Goal: Navigation & Orientation: Find specific page/section

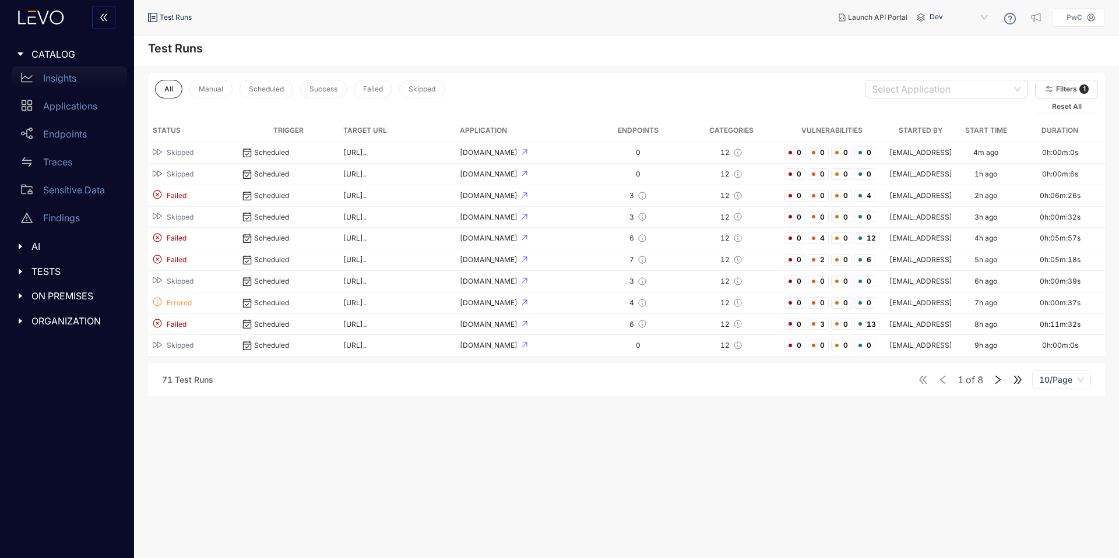
click at [61, 78] on p "Insights" at bounding box center [59, 78] width 33 height 10
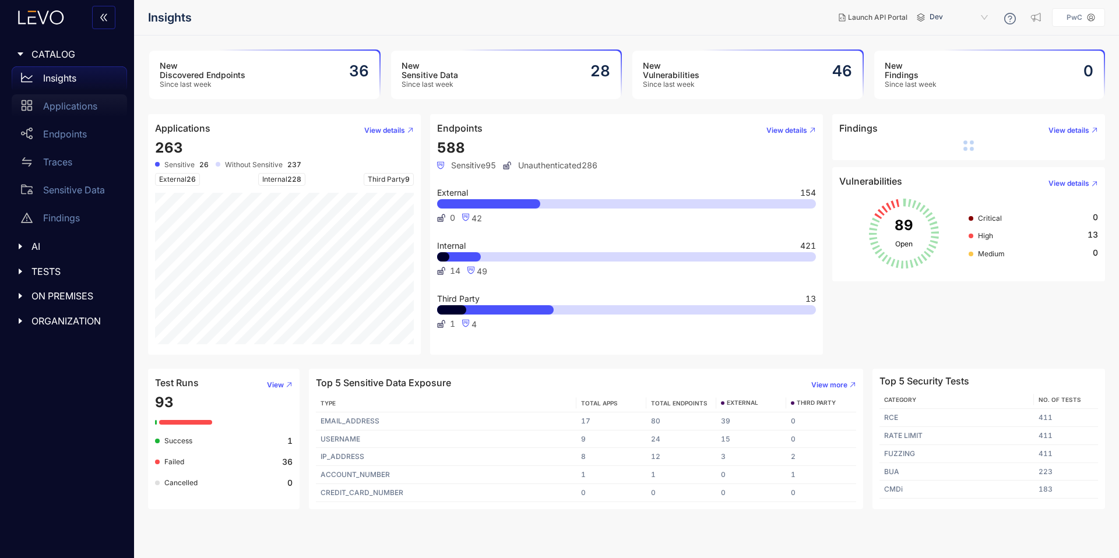
click at [76, 112] on div "Applications" at bounding box center [69, 105] width 115 height 23
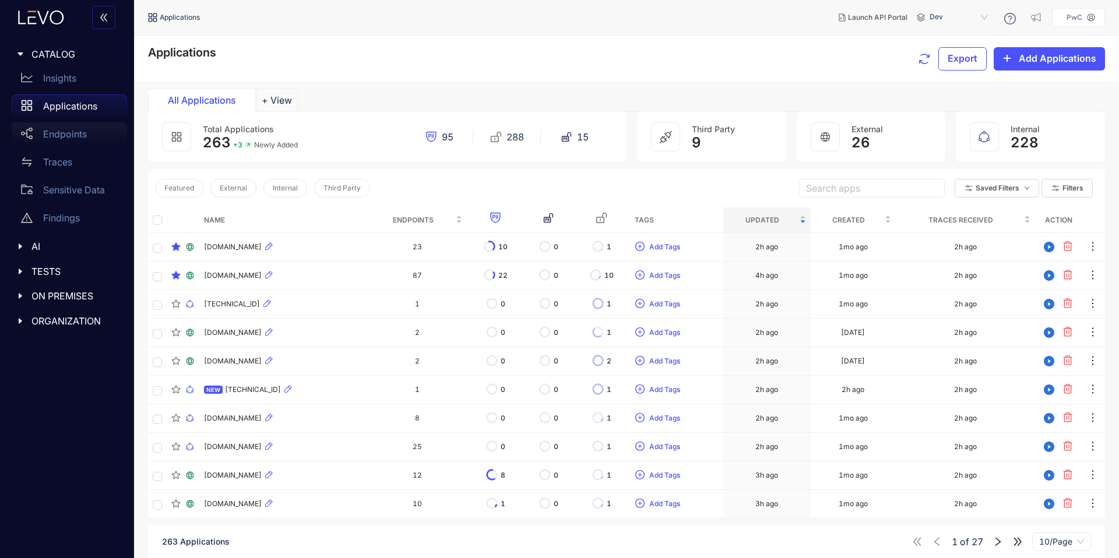
click at [66, 126] on div "Endpoints" at bounding box center [69, 133] width 115 height 23
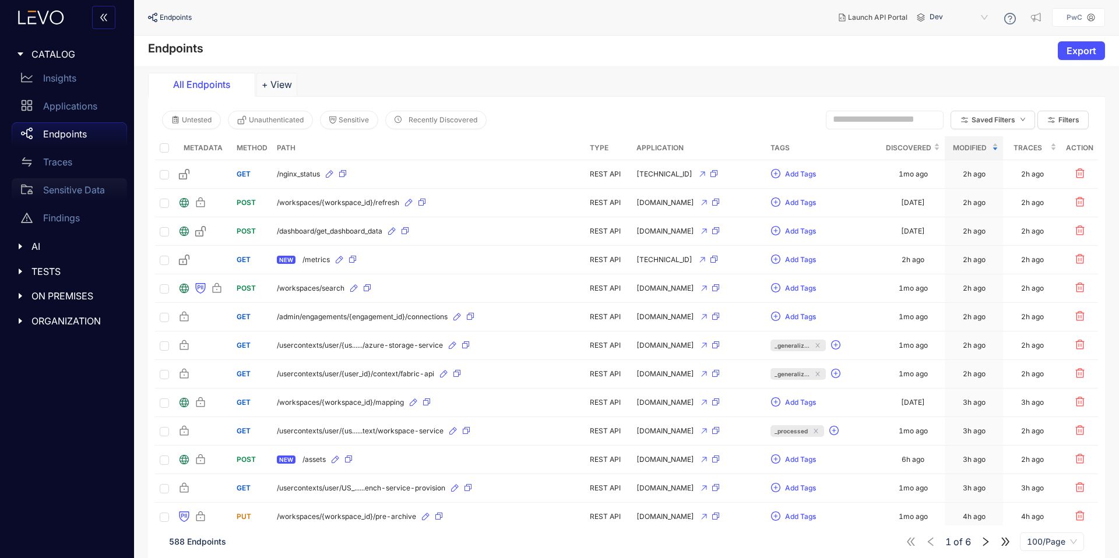
click at [62, 195] on p "Sensitive Data" at bounding box center [74, 190] width 62 height 10
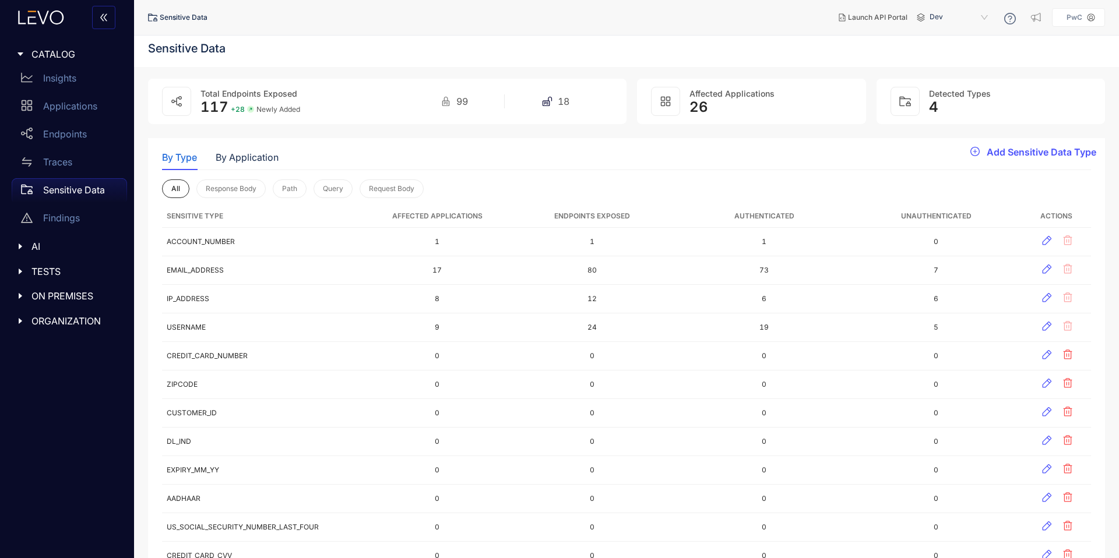
click at [51, 250] on span "AI" at bounding box center [74, 246] width 86 height 10
click at [52, 298] on span "TESTS" at bounding box center [74, 299] width 86 height 10
click at [57, 328] on p "Test Runs" at bounding box center [63, 323] width 41 height 10
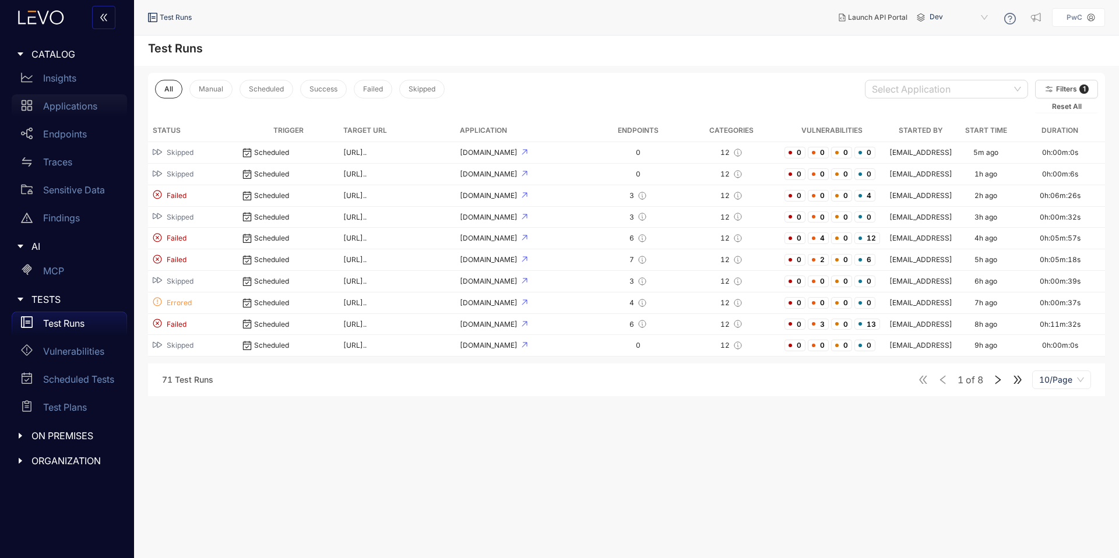
click at [66, 105] on p "Applications" at bounding box center [70, 106] width 54 height 10
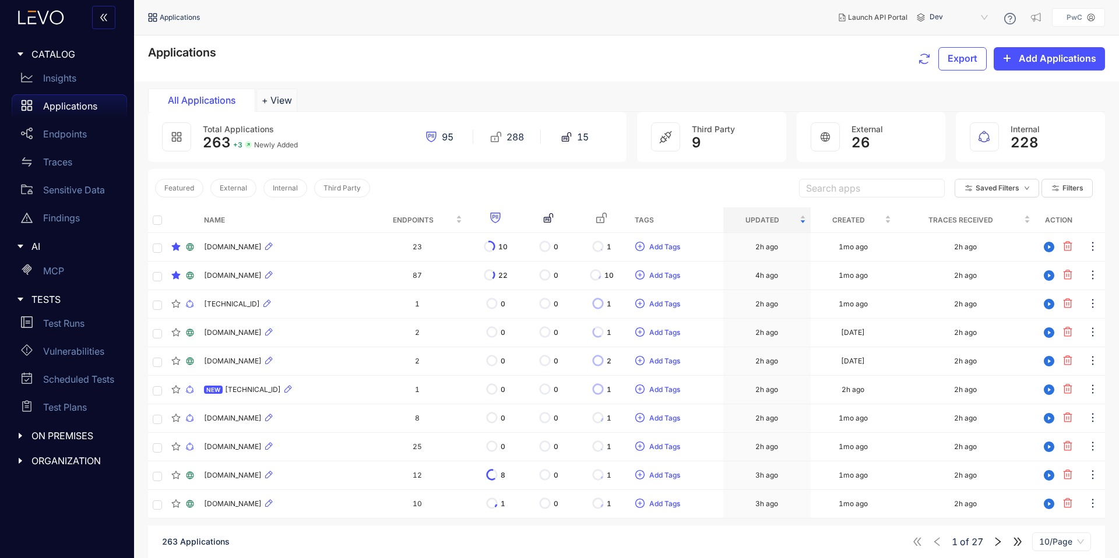
click at [63, 433] on span "ON PREMISES" at bounding box center [74, 436] width 86 height 10
click at [54, 487] on span "ORGANIZATION" at bounding box center [74, 489] width 86 height 10
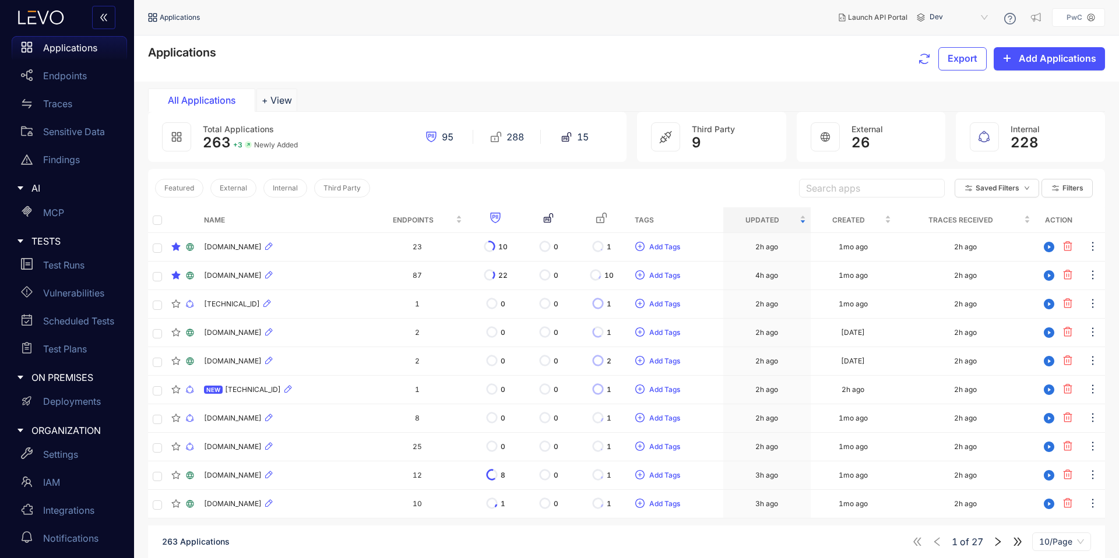
scroll to position [62, 0]
click at [69, 459] on div "Settings" at bounding box center [69, 450] width 115 height 23
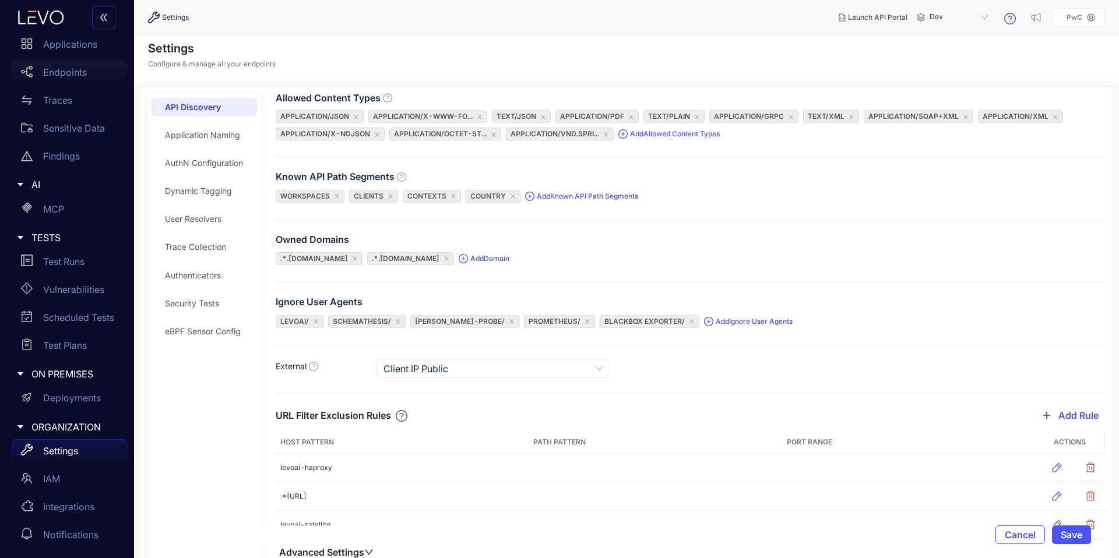
click at [58, 75] on p "Endpoints" at bounding box center [65, 72] width 44 height 10
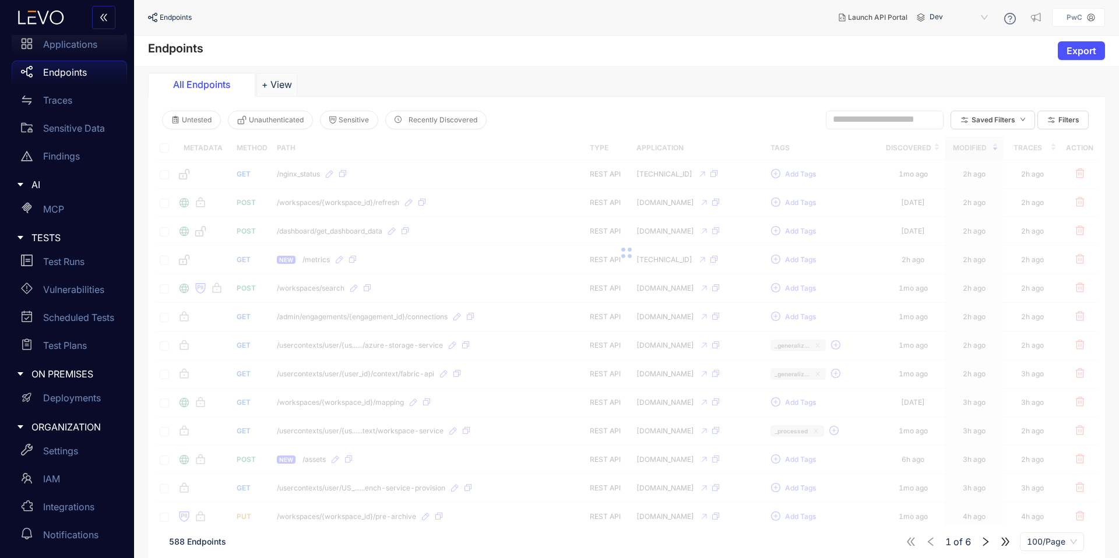
click at [67, 55] on div "Applications" at bounding box center [69, 44] width 115 height 23
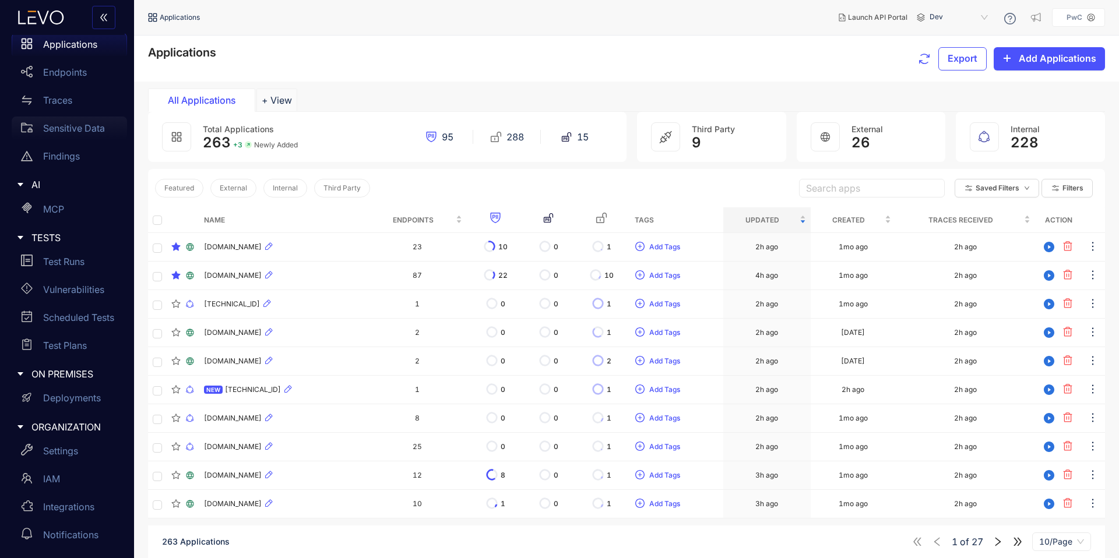
click at [53, 131] on p "Sensitive Data" at bounding box center [74, 128] width 62 height 10
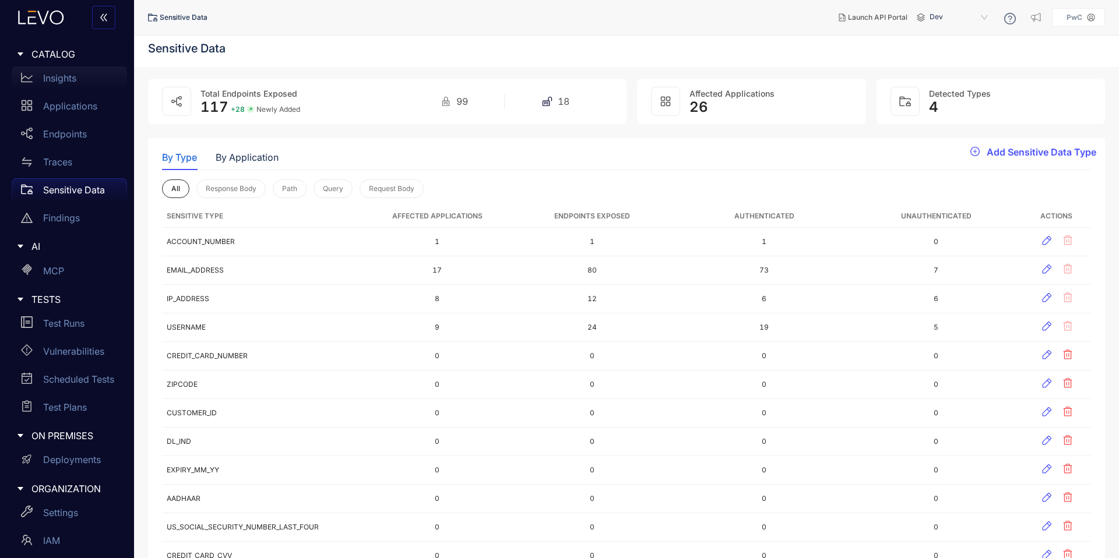
click at [58, 76] on p "Insights" at bounding box center [59, 78] width 33 height 10
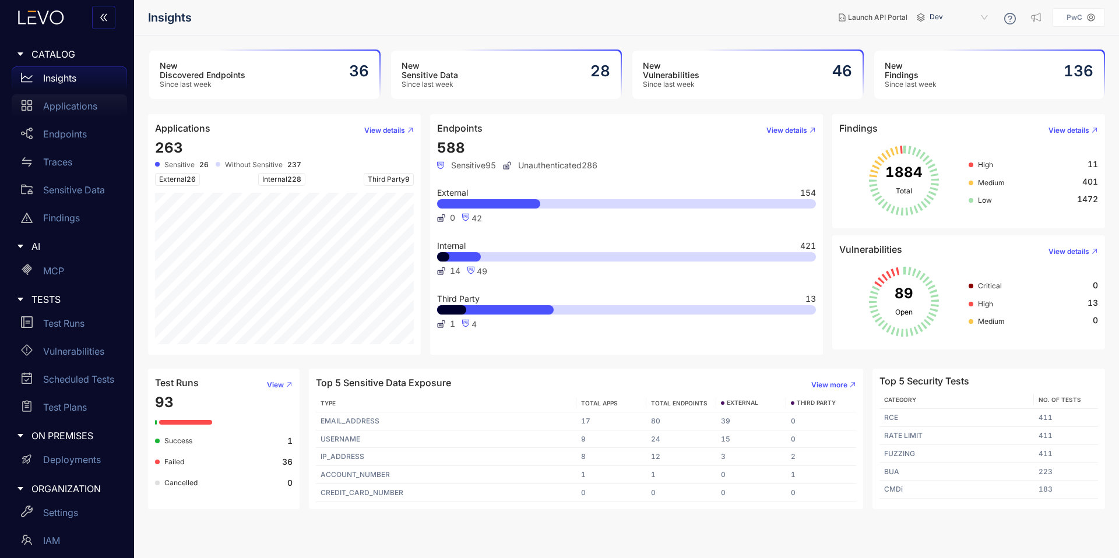
click at [66, 101] on p "Applications" at bounding box center [70, 106] width 54 height 10
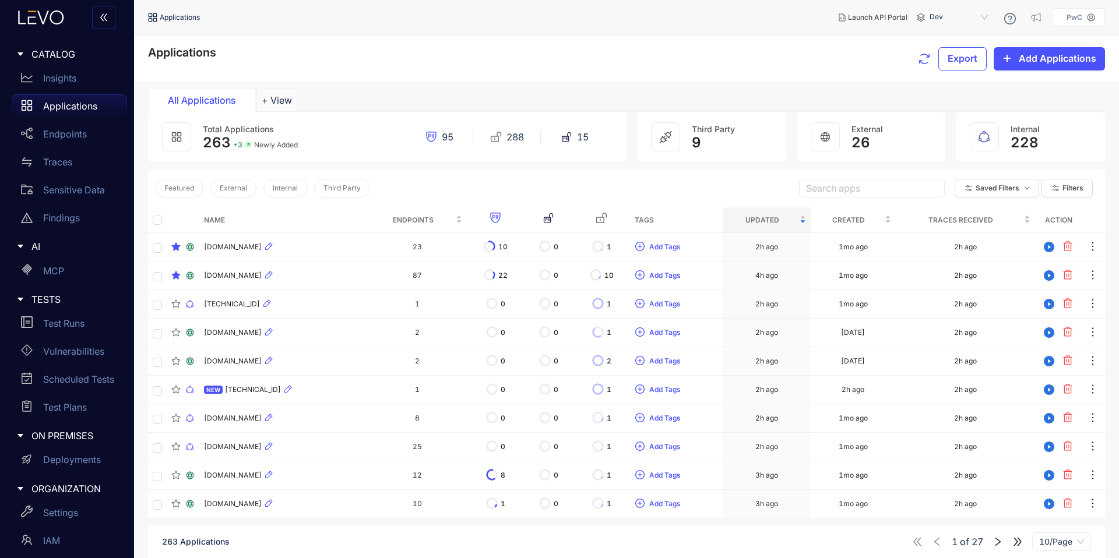
click at [66, 117] on div "Applications" at bounding box center [69, 105] width 115 height 23
click at [70, 135] on p "Endpoints" at bounding box center [65, 134] width 44 height 10
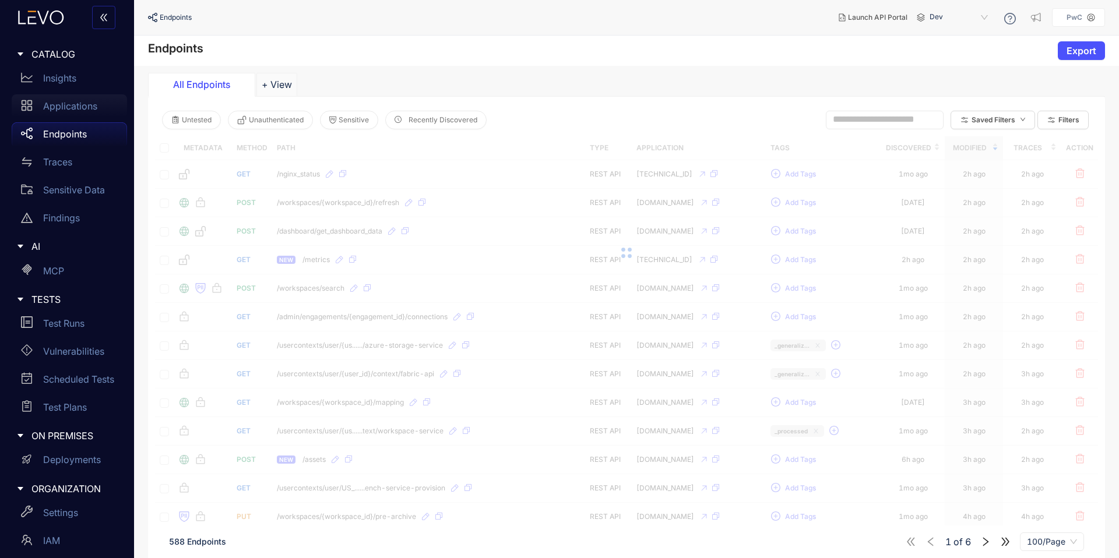
click at [68, 107] on p "Applications" at bounding box center [70, 106] width 54 height 10
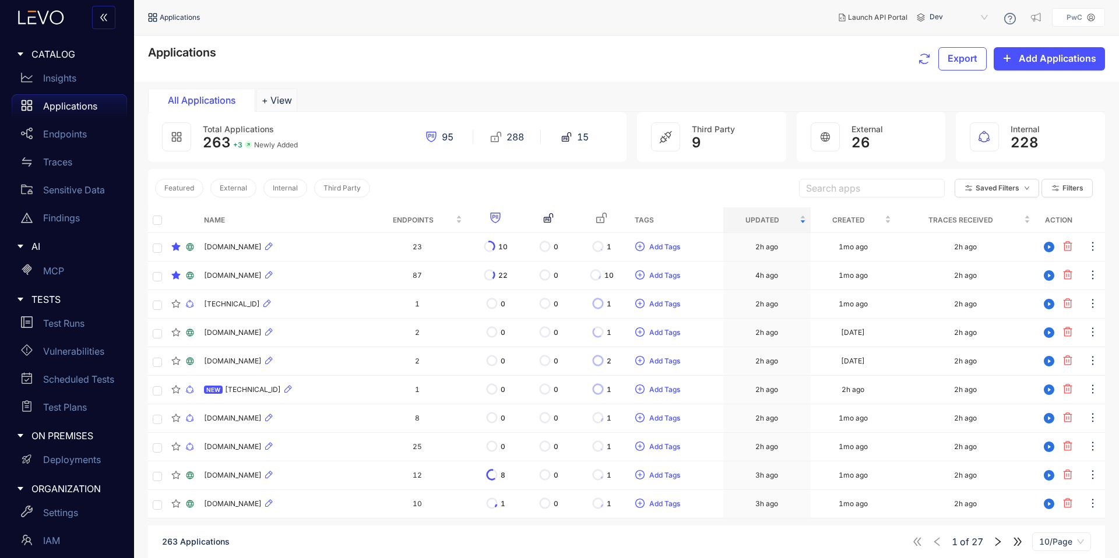
click at [1079, 22] on aside "PwC" at bounding box center [1078, 17] width 53 height 19
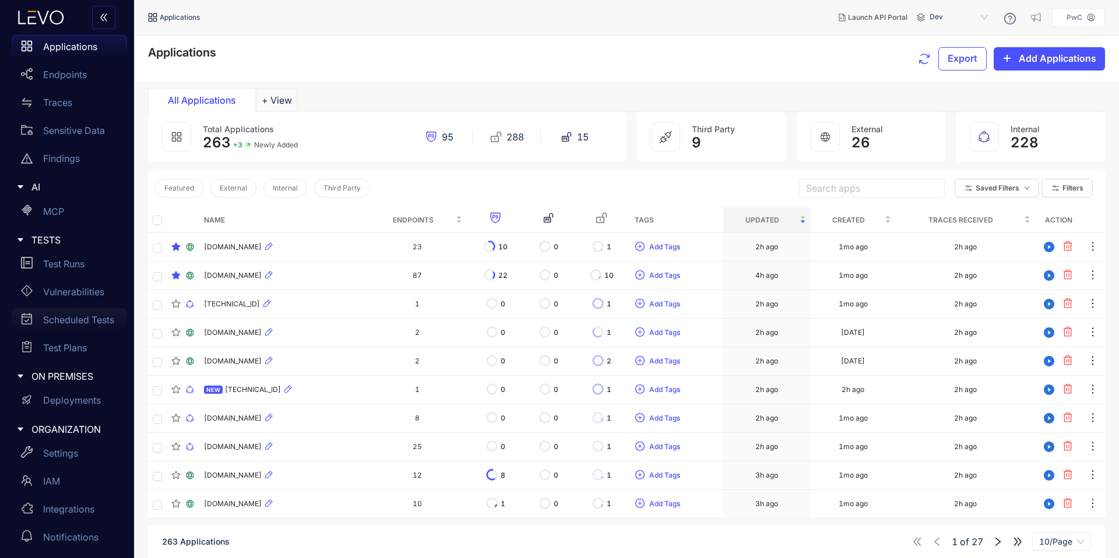
scroll to position [62, 0]
click at [79, 403] on p "Deployments" at bounding box center [72, 398] width 58 height 10
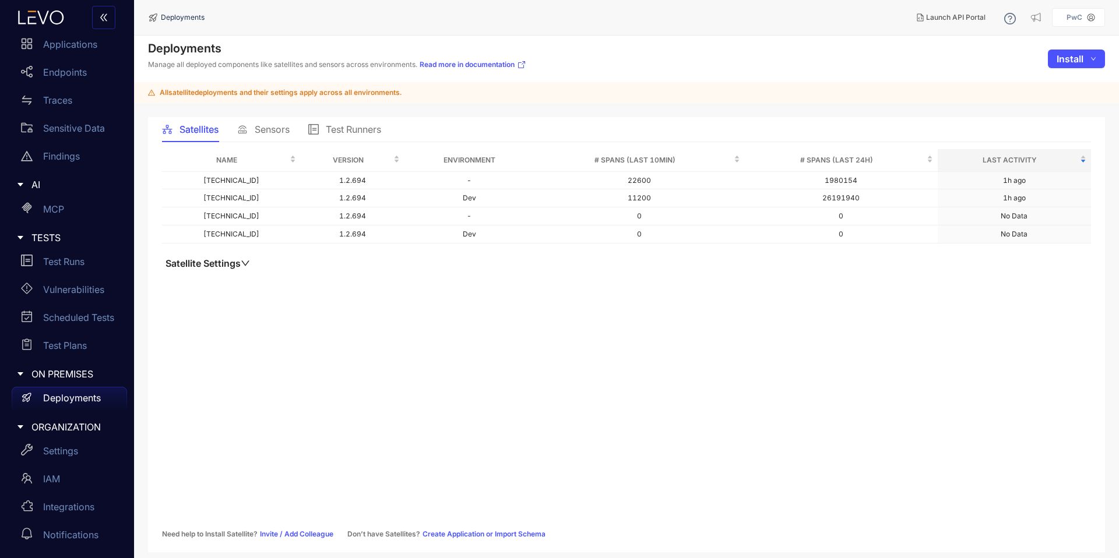
click at [277, 135] on span "Sensors" at bounding box center [272, 129] width 35 height 10
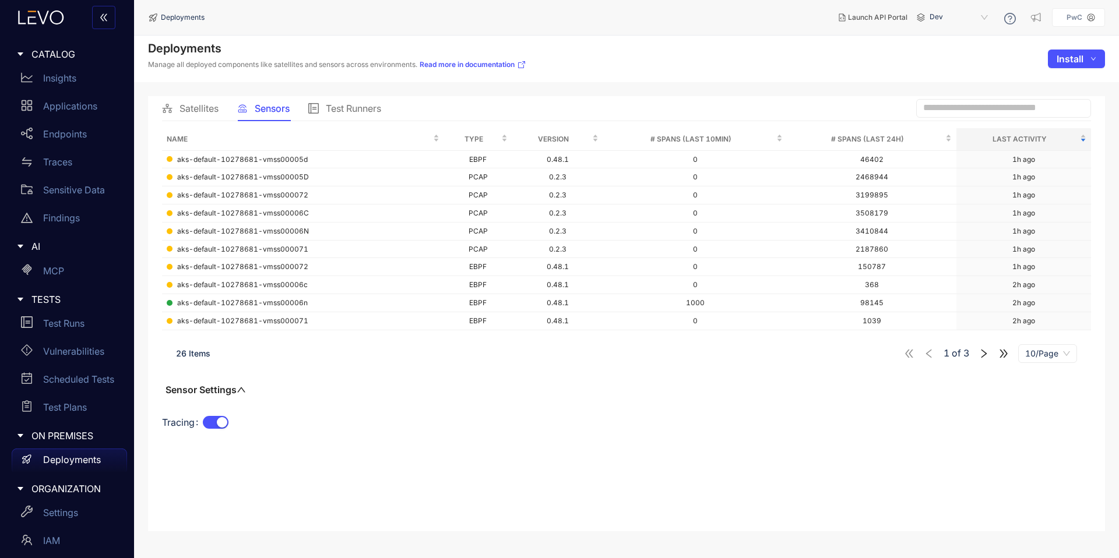
click at [334, 113] on span "Test Runners" at bounding box center [353, 108] width 55 height 10
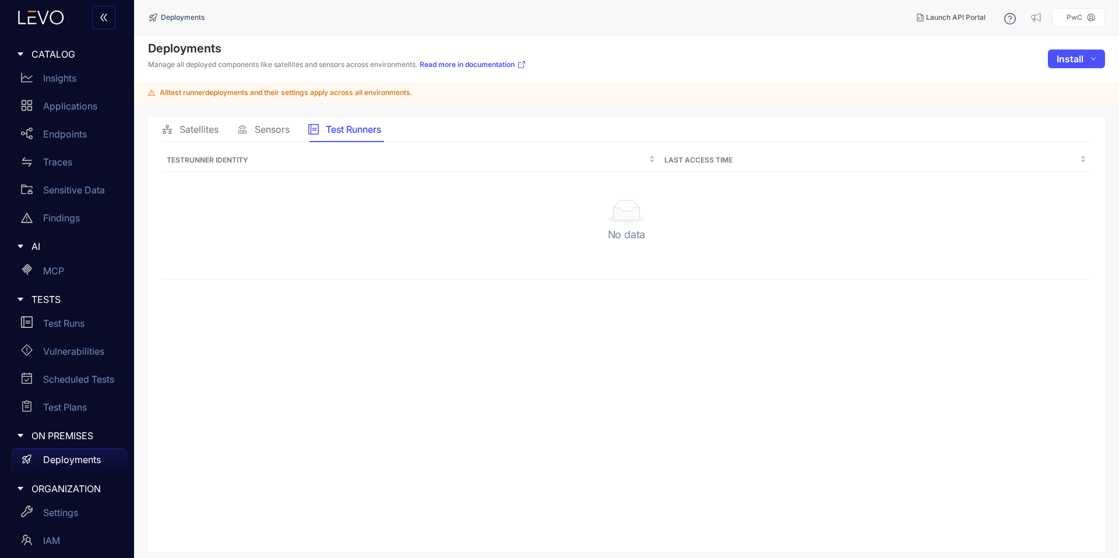
click at [276, 122] on div "Sensors" at bounding box center [263, 129] width 52 height 24
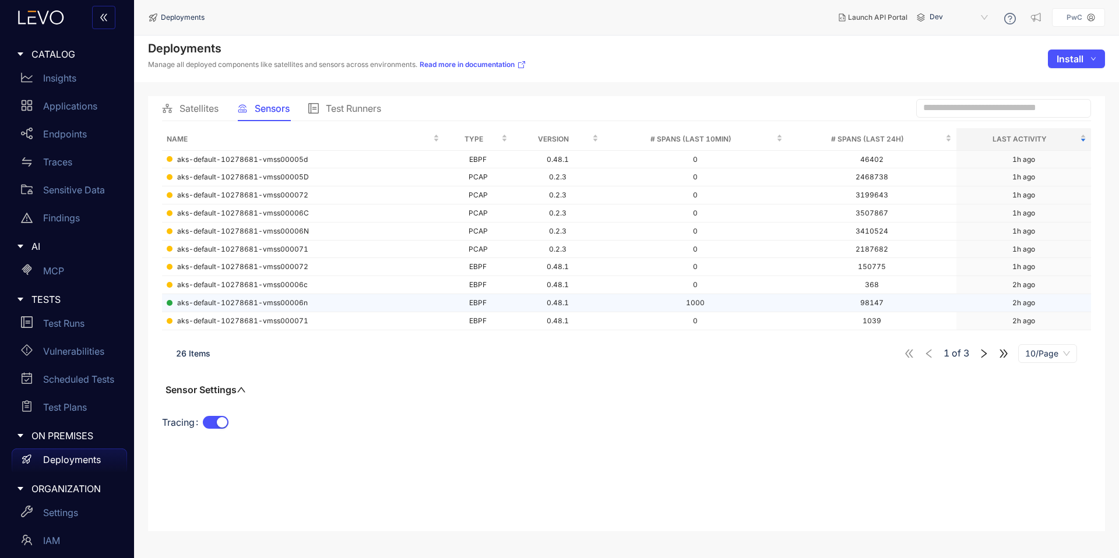
click at [230, 301] on span "aks-default-10278681-vmss00006n" at bounding box center [242, 303] width 131 height 8
click at [229, 274] on td "aks-default-10278681-vmss000072" at bounding box center [303, 267] width 282 height 18
click at [711, 308] on td "1000" at bounding box center [695, 303] width 184 height 18
click at [349, 111] on span "Test Runners" at bounding box center [353, 108] width 55 height 10
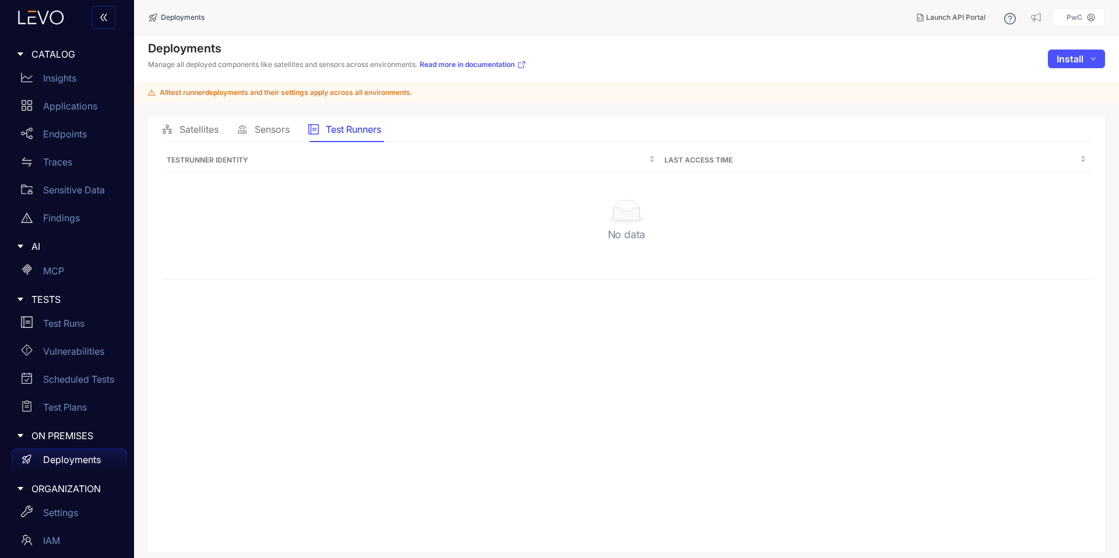
click at [181, 130] on span "Satellites" at bounding box center [199, 129] width 39 height 10
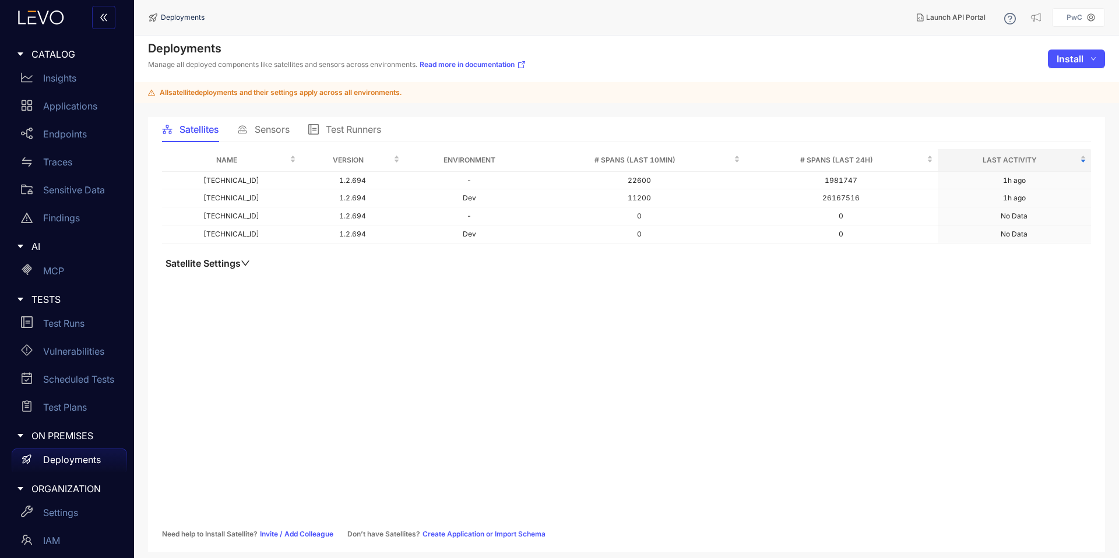
click at [202, 264] on button "Satellite Settings" at bounding box center [207, 264] width 91 height 12
click at [249, 198] on td "[TECHNICAL_ID]" at bounding box center [231, 198] width 139 height 18
